Goal: Transaction & Acquisition: Obtain resource

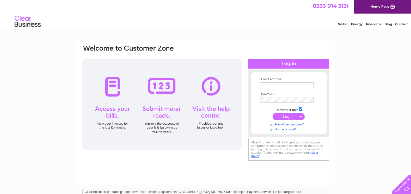
click at [266, 84] on input "text" at bounding box center [287, 85] width 54 height 6
type input "R042@hrsconsultants.co.uk"
click at [286, 115] on input "submit" at bounding box center [288, 116] width 32 height 7
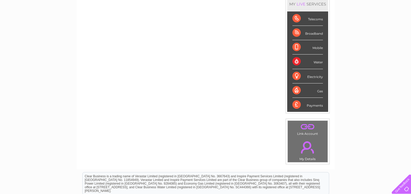
scroll to position [78, 0]
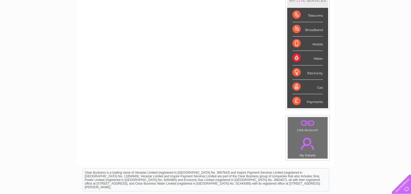
click at [318, 59] on div "Water" at bounding box center [307, 58] width 30 height 14
click at [295, 59] on div "Water" at bounding box center [307, 58] width 30 height 14
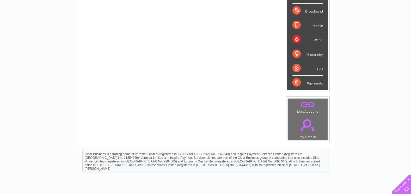
scroll to position [13, 0]
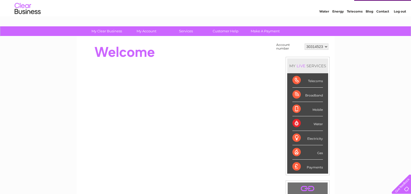
click at [296, 122] on div "Water" at bounding box center [307, 123] width 30 height 14
click at [316, 168] on div "Payments" at bounding box center [307, 166] width 30 height 14
click at [295, 165] on div "Payments" at bounding box center [307, 166] width 30 height 14
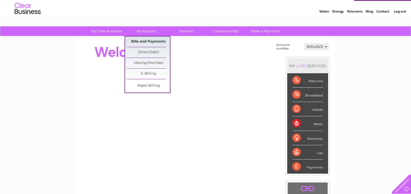
click at [146, 41] on link "Bills and Payments" at bounding box center [148, 41] width 43 height 10
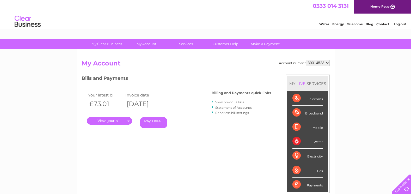
click at [114, 118] on link "." at bounding box center [109, 121] width 45 height 8
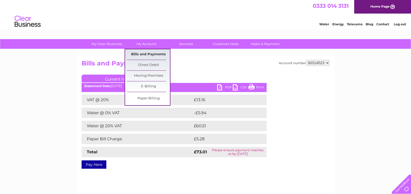
click at [142, 55] on link "Bills and Payments" at bounding box center [148, 54] width 43 height 10
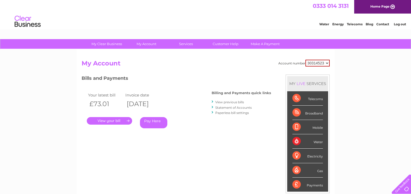
click at [226, 102] on link "View previous bills" at bounding box center [229, 102] width 29 height 4
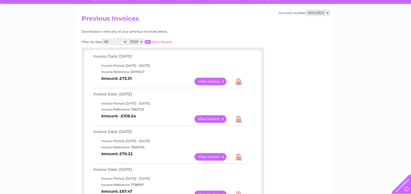
scroll to position [52, 0]
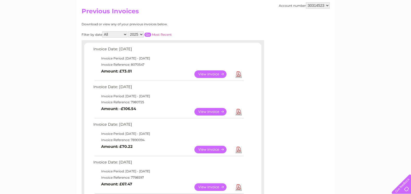
click at [210, 110] on link "View" at bounding box center [213, 112] width 38 height 8
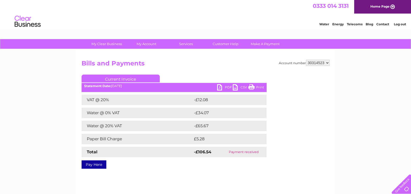
click at [228, 88] on link "PDF" at bounding box center [225, 88] width 16 height 8
click at [218, 88] on link "PDF" at bounding box center [225, 88] width 16 height 8
click at [402, 23] on link "Log out" at bounding box center [400, 24] width 12 height 4
